Goal: Information Seeking & Learning: Learn about a topic

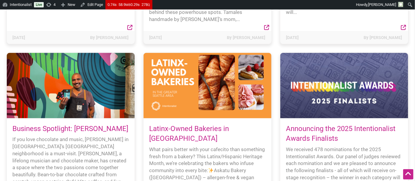
scroll to position [246, 0]
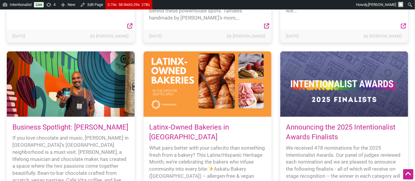
click at [312, 82] on div at bounding box center [344, 83] width 128 height 65
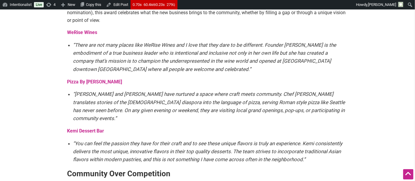
scroll to position [364, 0]
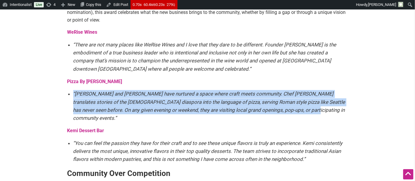
drag, startPoint x: 288, startPoint y: 110, endPoint x: 73, endPoint y: 94, distance: 216.0
click at [73, 94] on li "“Colleen and Isaiah have nurtured a space where craft meets community. Chef Isa…" at bounding box center [210, 106] width 275 height 32
copy em "“Colleen and Isaiah have nurtured a space where craft meets community. Chef Isa…"
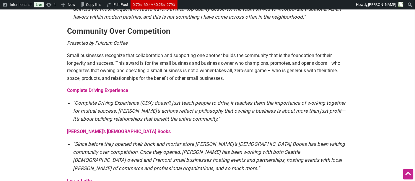
scroll to position [507, 0]
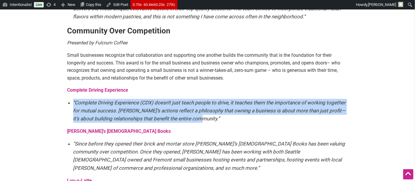
drag, startPoint x: 202, startPoint y: 111, endPoint x: 73, endPoint y: 93, distance: 130.7
click at [73, 93] on div "The annual Intentionalist Awards recognize small business community champions a…" at bounding box center [207, 156] width 281 height 1208
copy em "“Complete Driving Experience (CDX) doesn’t just teach people to drive, it teach…"
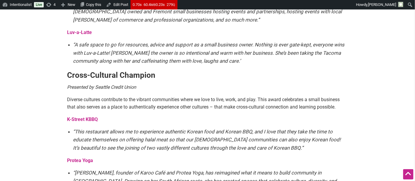
scroll to position [687, 0]
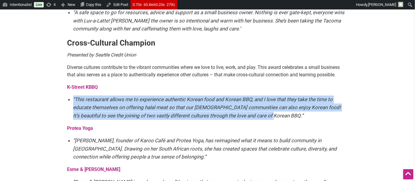
drag, startPoint x: 284, startPoint y: 108, endPoint x: 72, endPoint y: 91, distance: 212.6
copy em "“This restaurant allows me to experience authentic Korean food and Korean BBQ, …"
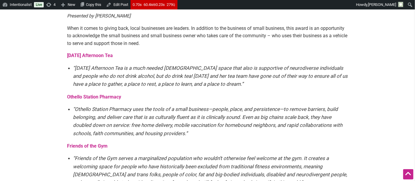
scroll to position [888, 0]
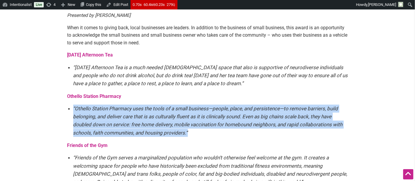
drag, startPoint x: 194, startPoint y: 123, endPoint x: 72, endPoint y: 101, distance: 124.3
copy em "“Othello Station Pharmacy uses the tools of a small business—people, place, and…"
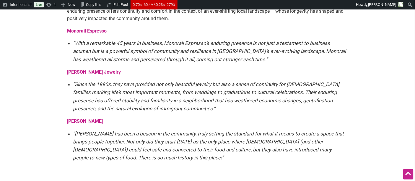
scroll to position [1105, 0]
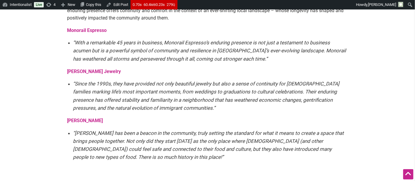
drag, startPoint x: 201, startPoint y: 147, endPoint x: 73, endPoint y: 121, distance: 130.0
click at [73, 129] on li "“Salvadorean Bakery has been a beacon in the community, truly setting the stand…" at bounding box center [210, 145] width 275 height 32
copy em "“Salvadorean Bakery has been a beacon in the community, truly setting the stand…"
click at [163, 117] on p "Salvadorean Bakery" at bounding box center [207, 121] width 281 height 8
